Goal: Task Accomplishment & Management: Manage account settings

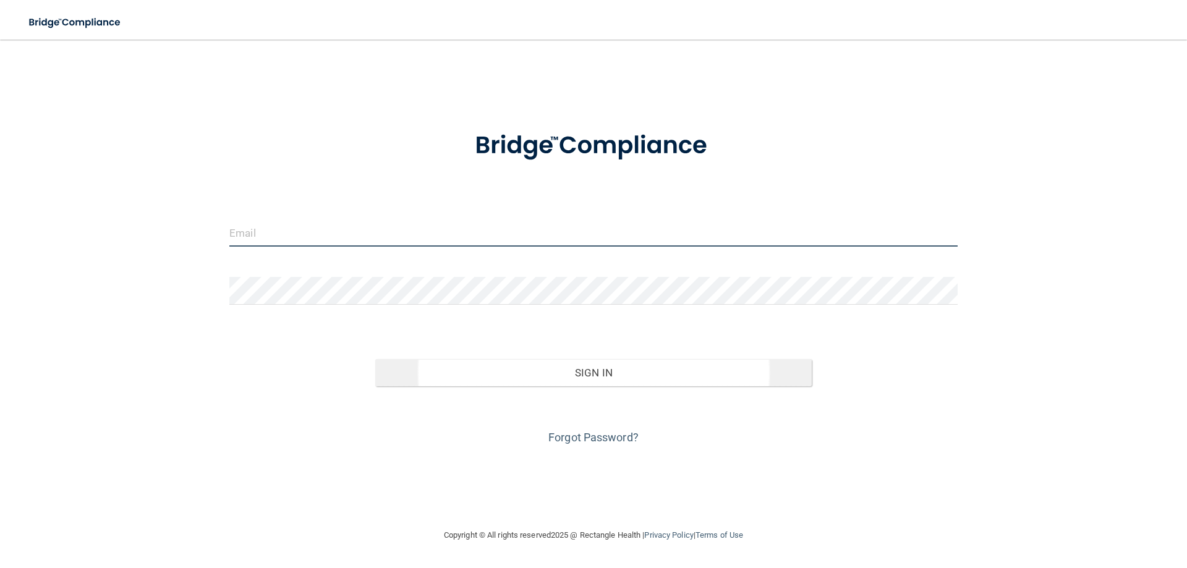
type input "[PERSON_NAME][EMAIL_ADDRESS][PERSON_NAME][DOMAIN_NAME]"
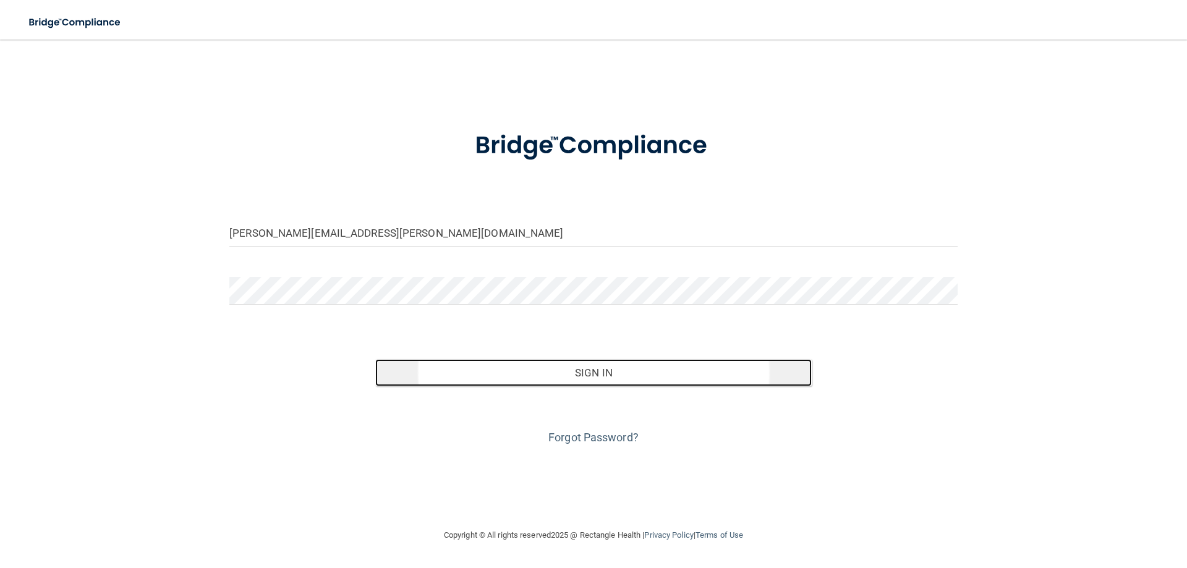
click at [578, 368] on button "Sign In" at bounding box center [593, 372] width 437 height 27
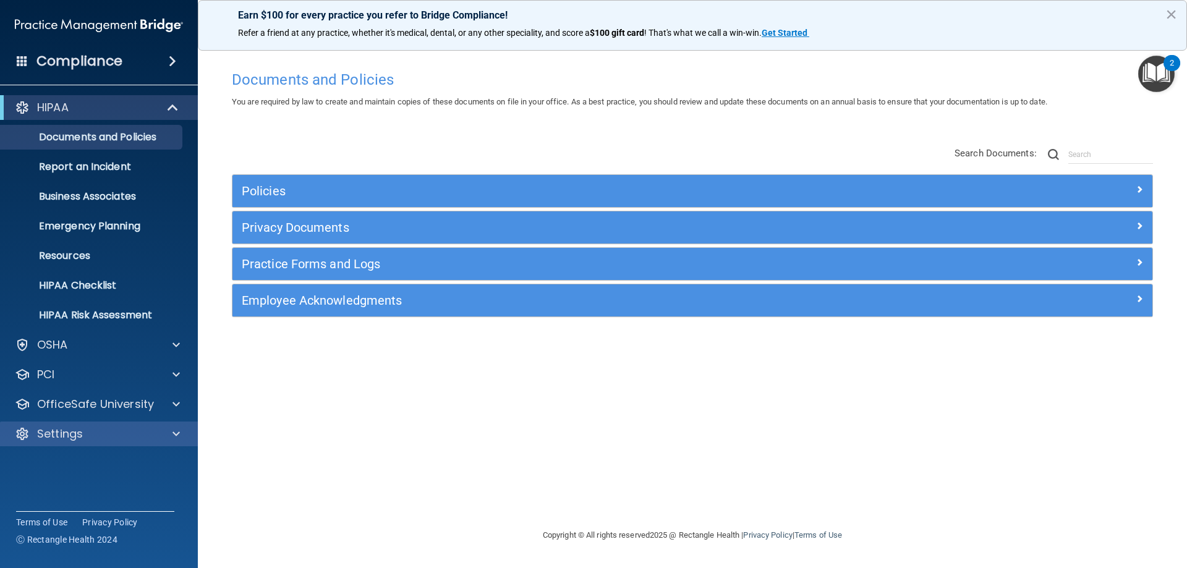
click at [93, 391] on div "Settings" at bounding box center [99, 434] width 199 height 25
click at [107, 391] on div "Settings" at bounding box center [82, 434] width 153 height 15
click at [66, 391] on p "My Users" at bounding box center [92, 493] width 169 height 12
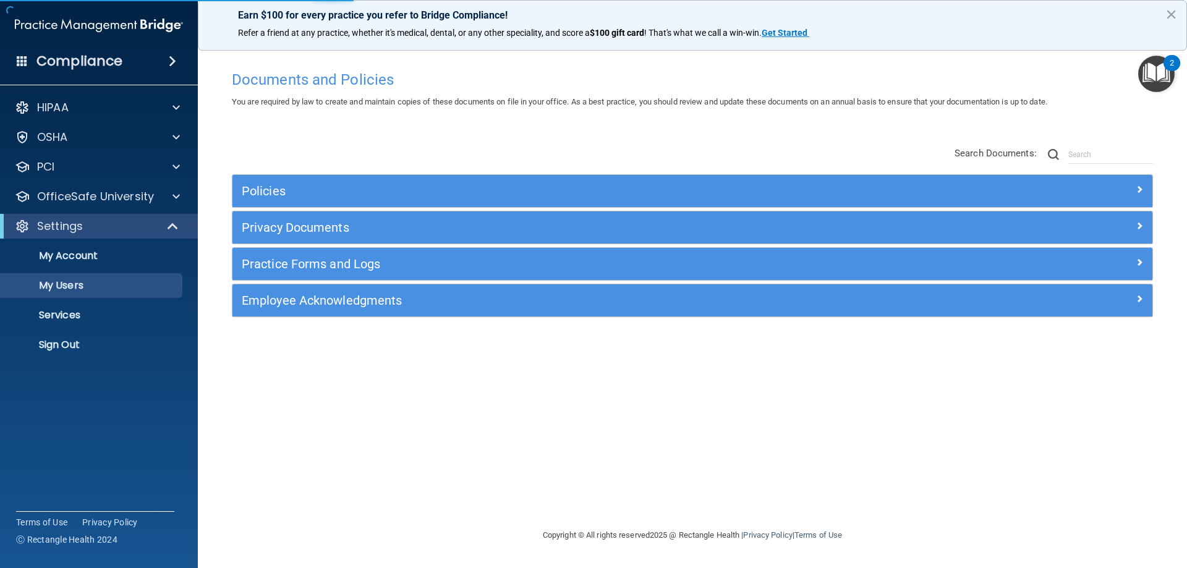
select select "20"
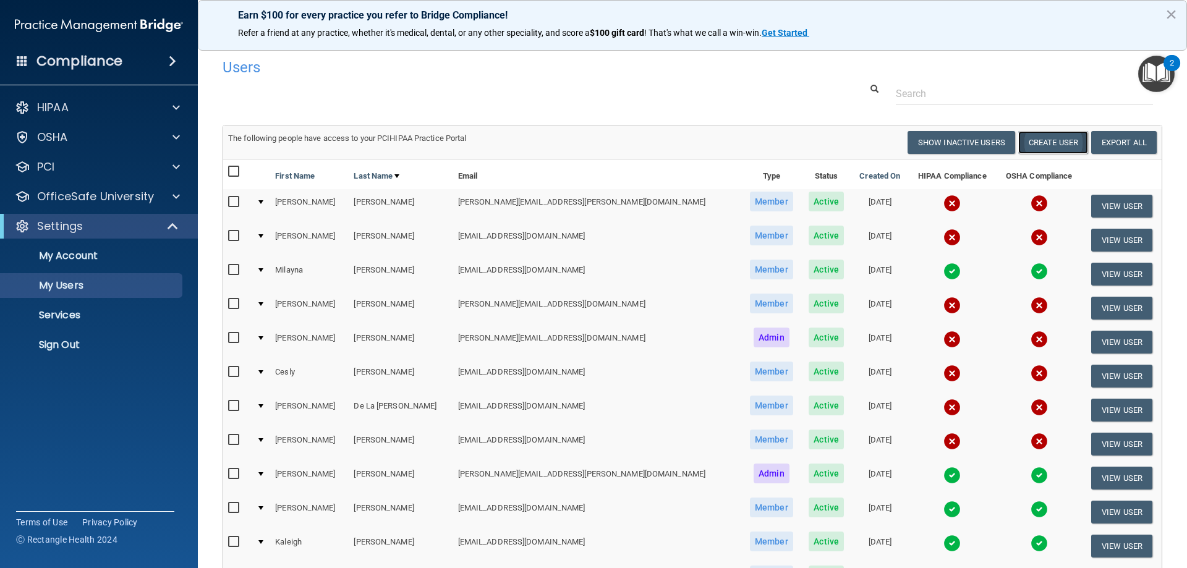
click at [899, 137] on button "Create User" at bounding box center [1053, 142] width 70 height 23
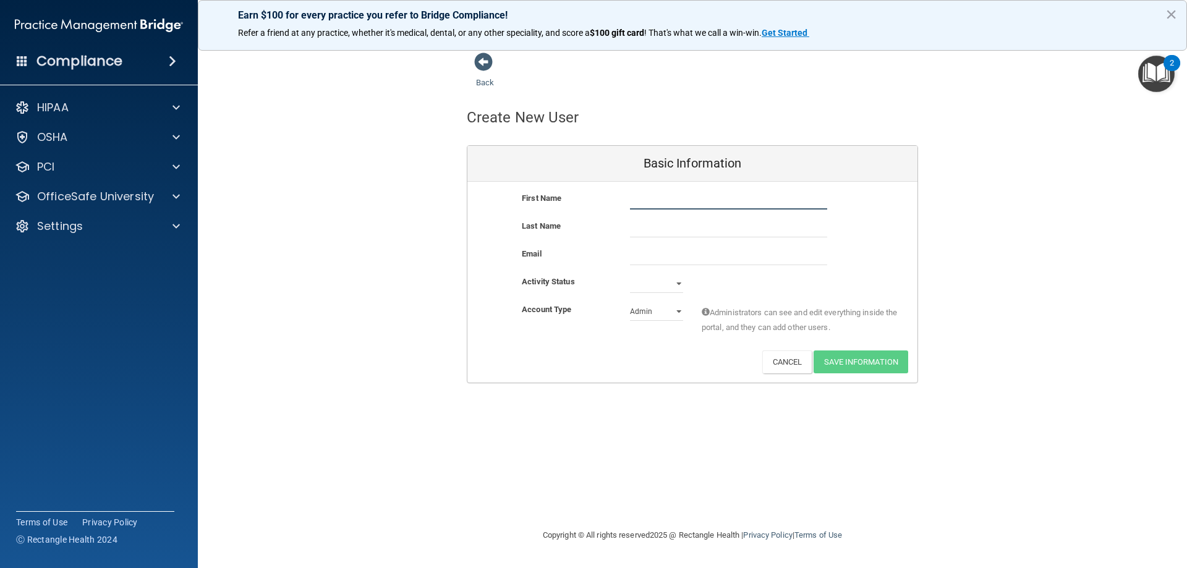
click at [685, 197] on input "text" at bounding box center [728, 200] width 197 height 19
type input "Autumn"
type input "[PERSON_NAME]"
click at [697, 252] on input "email" at bounding box center [728, 256] width 197 height 19
paste input "[EMAIL_ADDRESS][DOMAIN_NAME]"
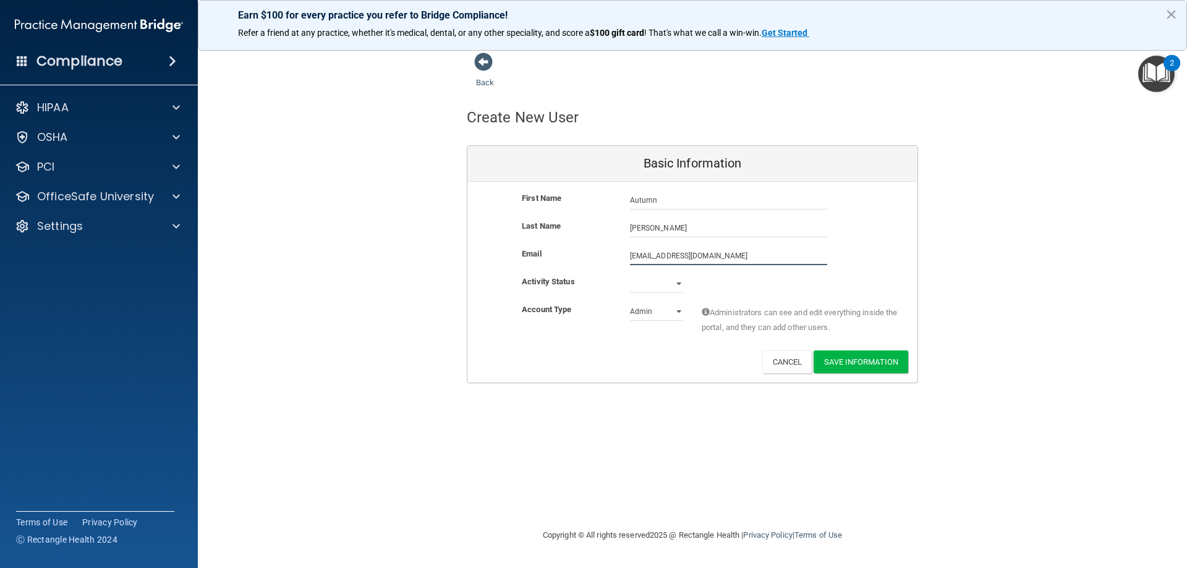
type input "[EMAIL_ADDRESS][DOMAIN_NAME]"
click at [677, 289] on select "Active Inactive" at bounding box center [656, 286] width 53 height 19
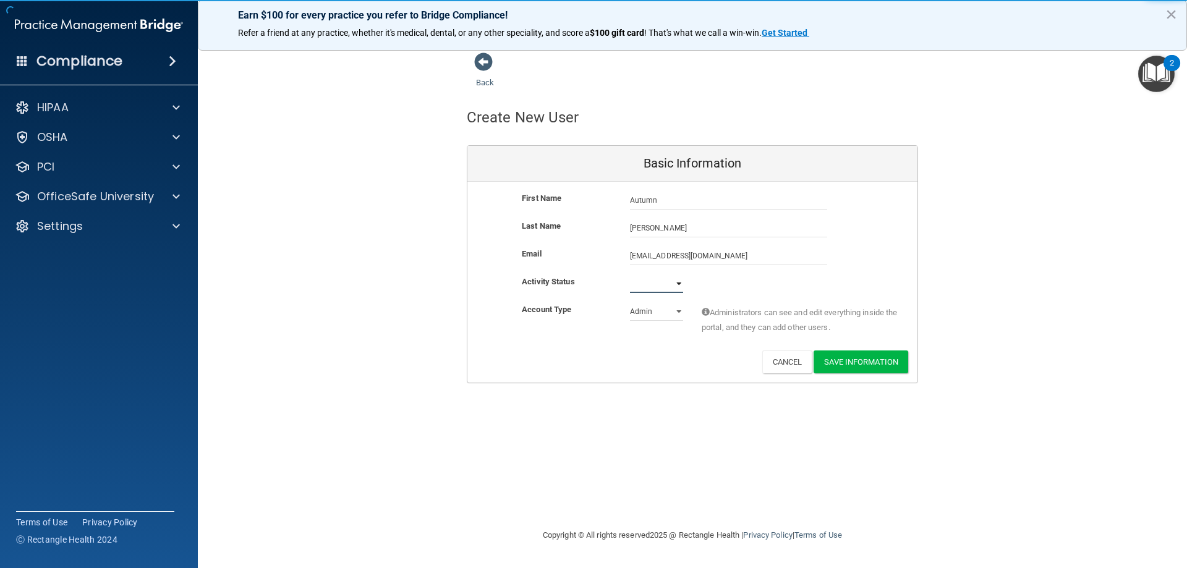
select select "active"
click at [630, 275] on select "Active Inactive" at bounding box center [656, 284] width 53 height 19
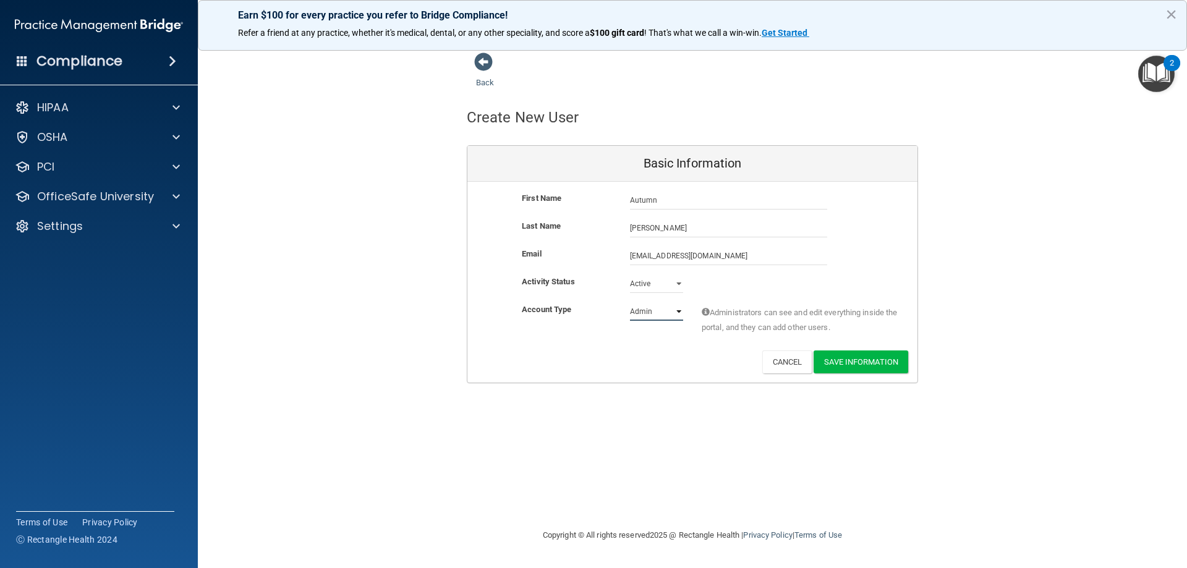
click at [660, 317] on select "Admin Member" at bounding box center [656, 311] width 53 height 19
select select "practice_member"
click at [630, 302] on select "Admin Member" at bounding box center [656, 311] width 53 height 19
click at [867, 369] on button "Save Information" at bounding box center [861, 362] width 95 height 23
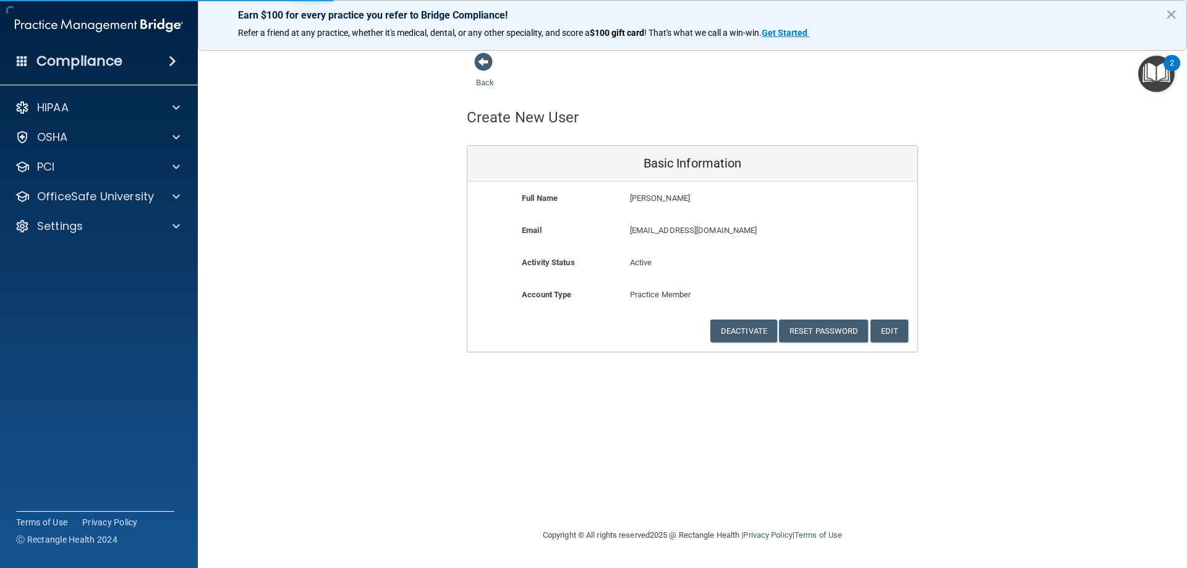
click at [631, 391] on div "Back Create New User Basic Information Full Name [PERSON_NAME] Autumn Last Name…" at bounding box center [693, 284] width 940 height 464
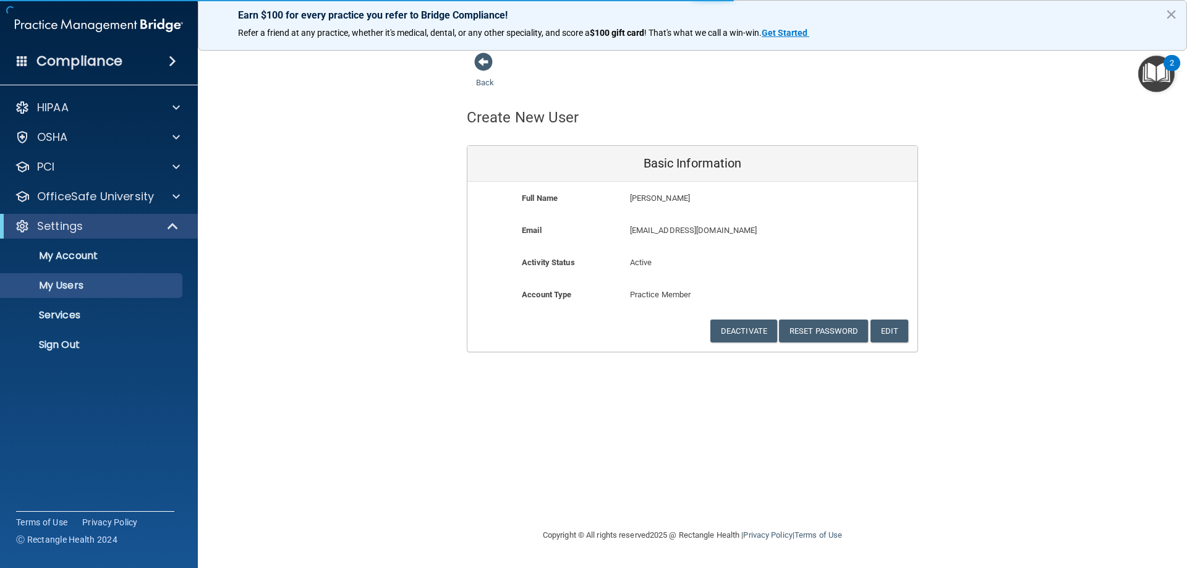
select select "20"
